Goal: Task Accomplishment & Management: Manage account settings

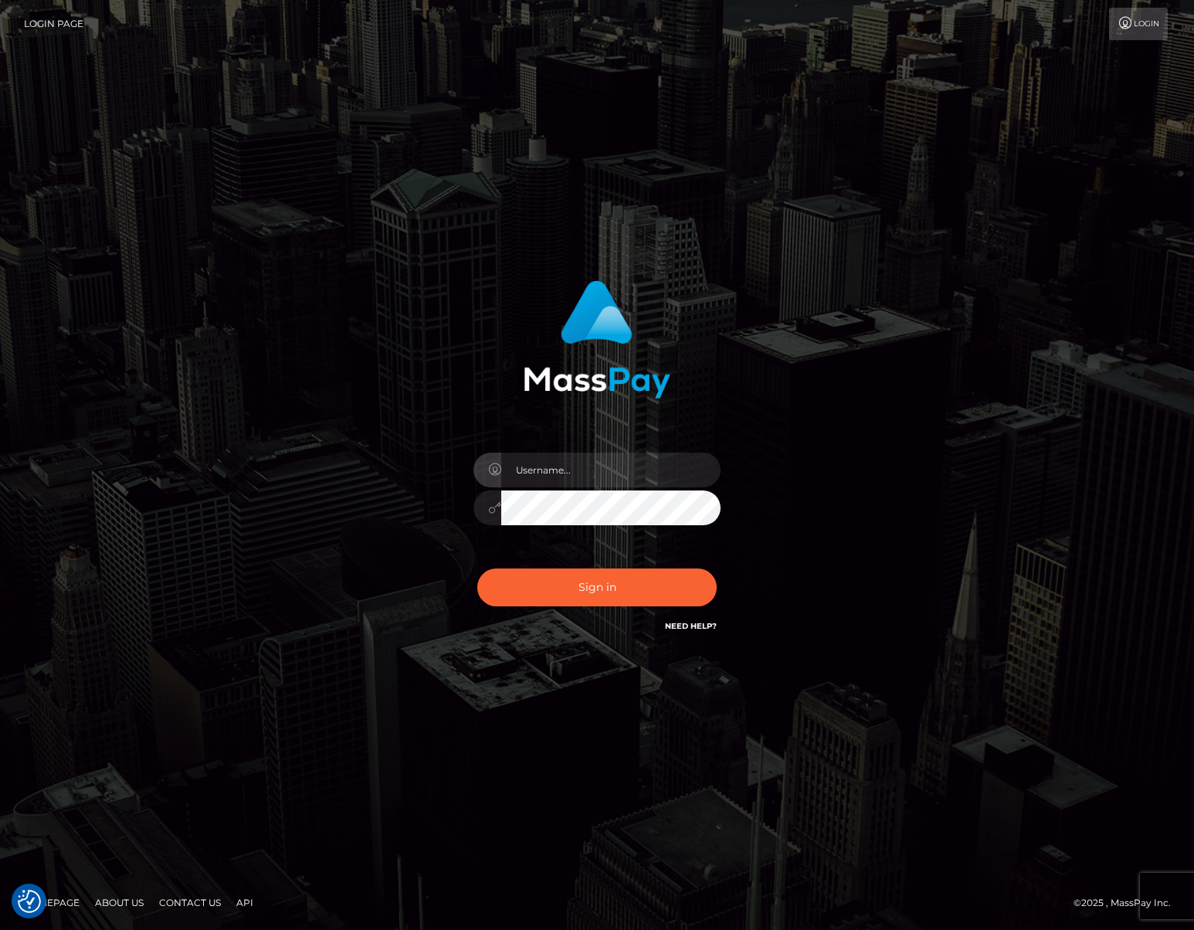
click at [581, 474] on input "text" at bounding box center [610, 470] width 219 height 35
type input "michzarate"
drag, startPoint x: 617, startPoint y: 621, endPoint x: 619, endPoint y: 596, distance: 24.8
click at [616, 616] on div "Sign in Need Help?" at bounding box center [597, 593] width 270 height 69
click at [619, 593] on button "Sign in" at bounding box center [596, 588] width 239 height 38
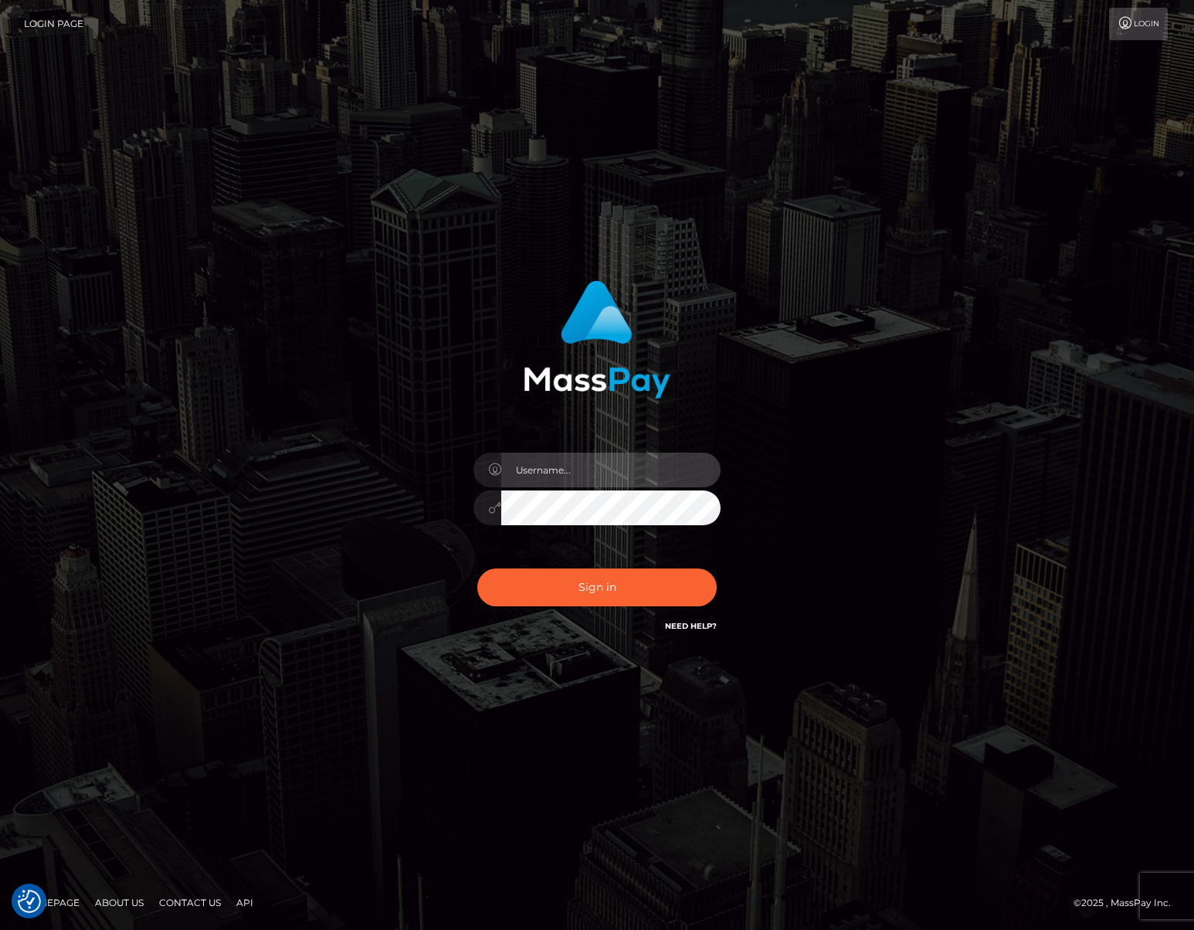
click at [598, 470] on input "text" at bounding box center [610, 470] width 219 height 35
type input "corp@unlok.me"
click at [636, 595] on button "Sign in" at bounding box center [596, 588] width 239 height 38
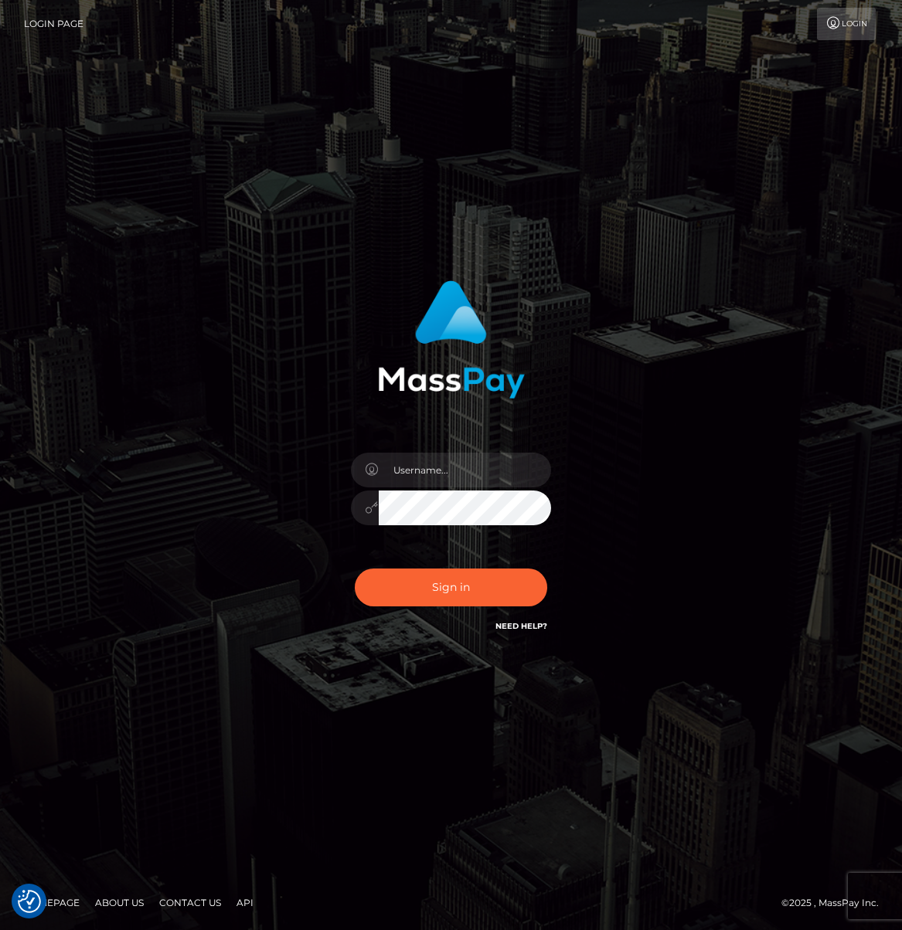
click at [426, 487] on div at bounding box center [451, 500] width 224 height 118
click at [437, 468] on input "text" at bounding box center [465, 470] width 173 height 35
type input "michzarate"
click at [427, 592] on button "Sign in" at bounding box center [451, 588] width 193 height 38
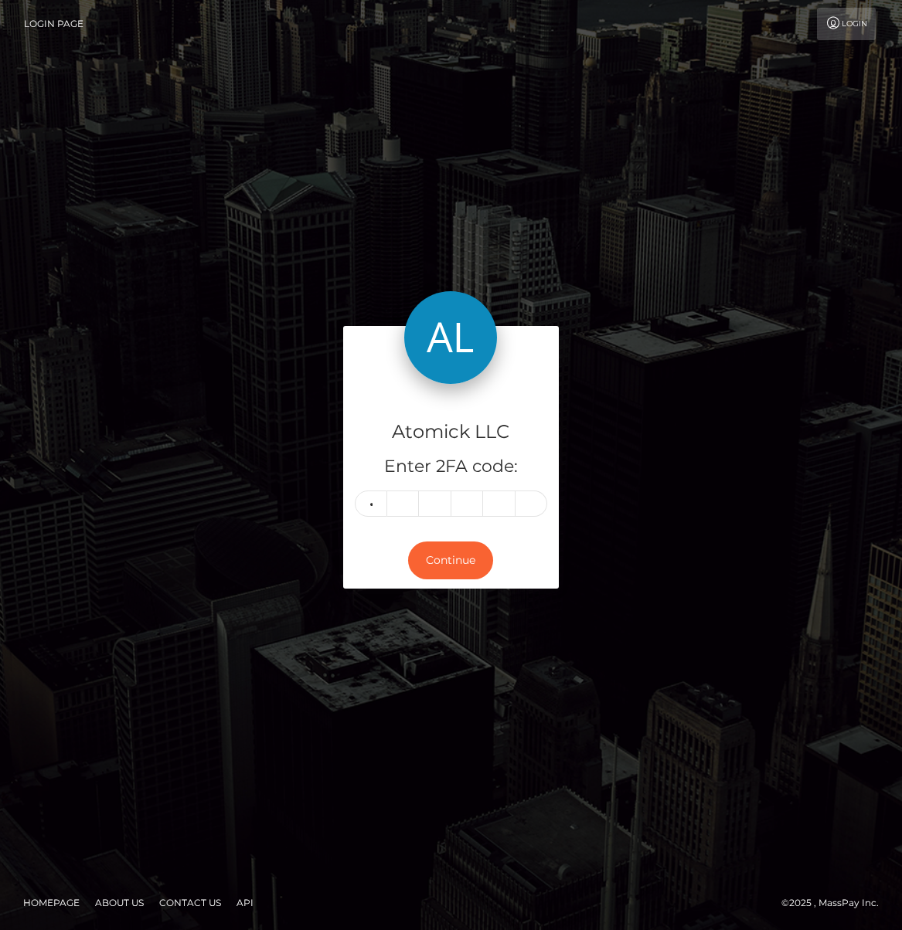
type input "3"
type input "8"
type input "6"
type input "1"
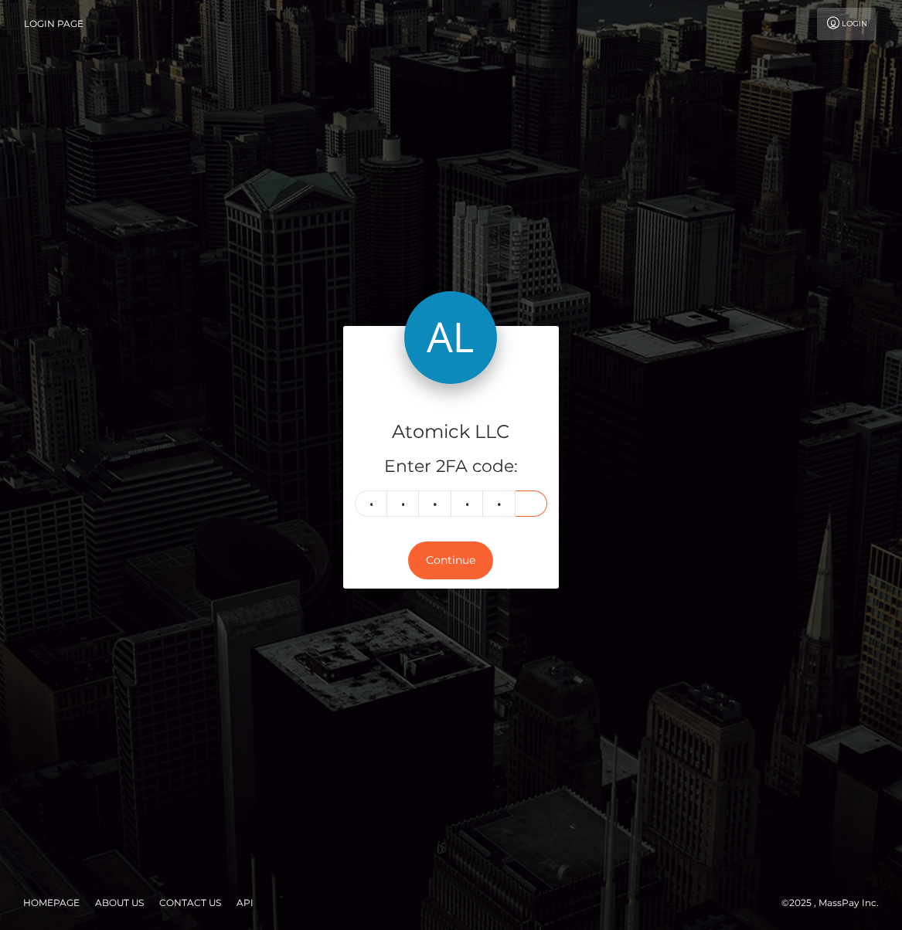
type input "3"
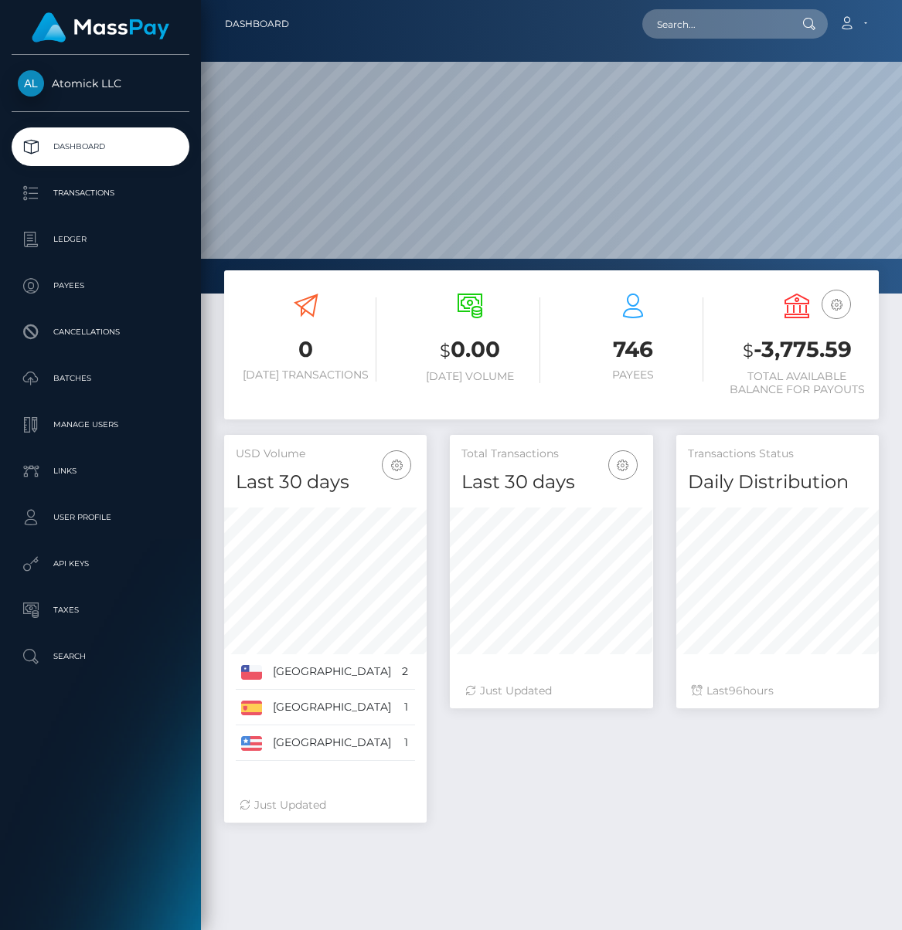
scroll to position [274, 203]
drag, startPoint x: 847, startPoint y: 352, endPoint x: 749, endPoint y: 351, distance: 98.9
click at [749, 351] on h3 "$ -3,775.59" at bounding box center [796, 351] width 141 height 32
copy h3 "-3,775.59"
